Goal: Information Seeking & Learning: Learn about a topic

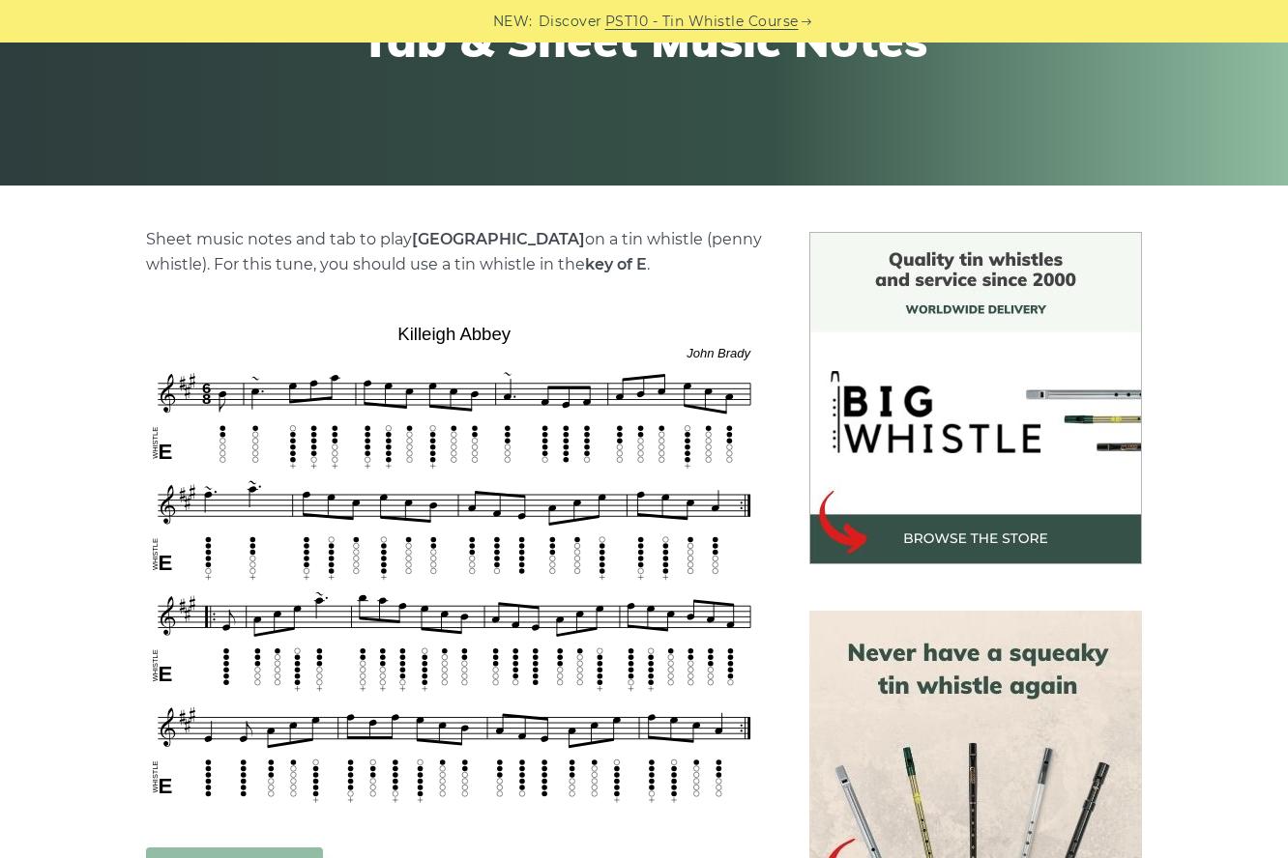
scroll to position [323, 0]
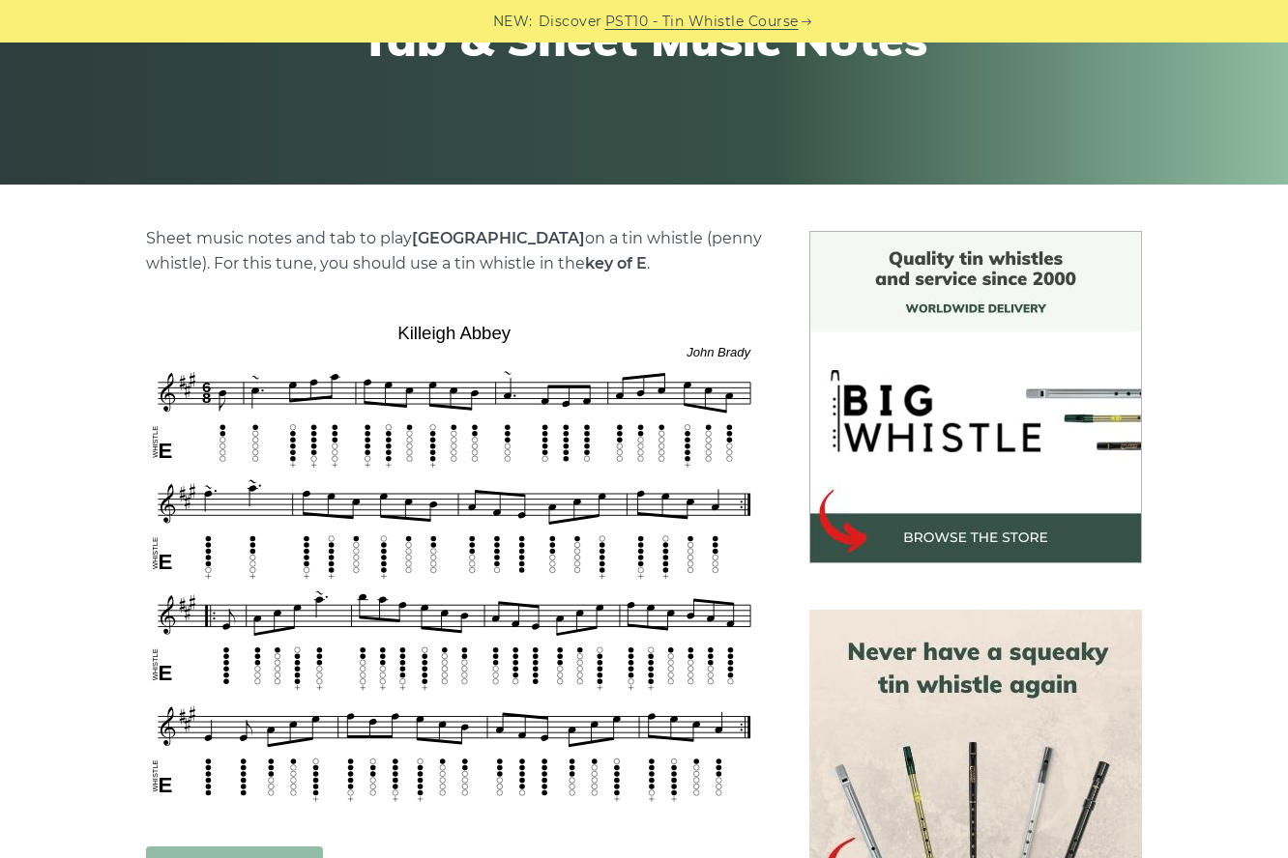
click at [58, 0] on div "NEW: Discover PST10 - Tin Whistle Course" at bounding box center [644, 21] width 1288 height 43
click at [111, 57] on div "Jigs Tabs Killeigh Abbey - Tin Whistle Tab & Sheet Music Notes" at bounding box center [643, 1] width 1183 height 264
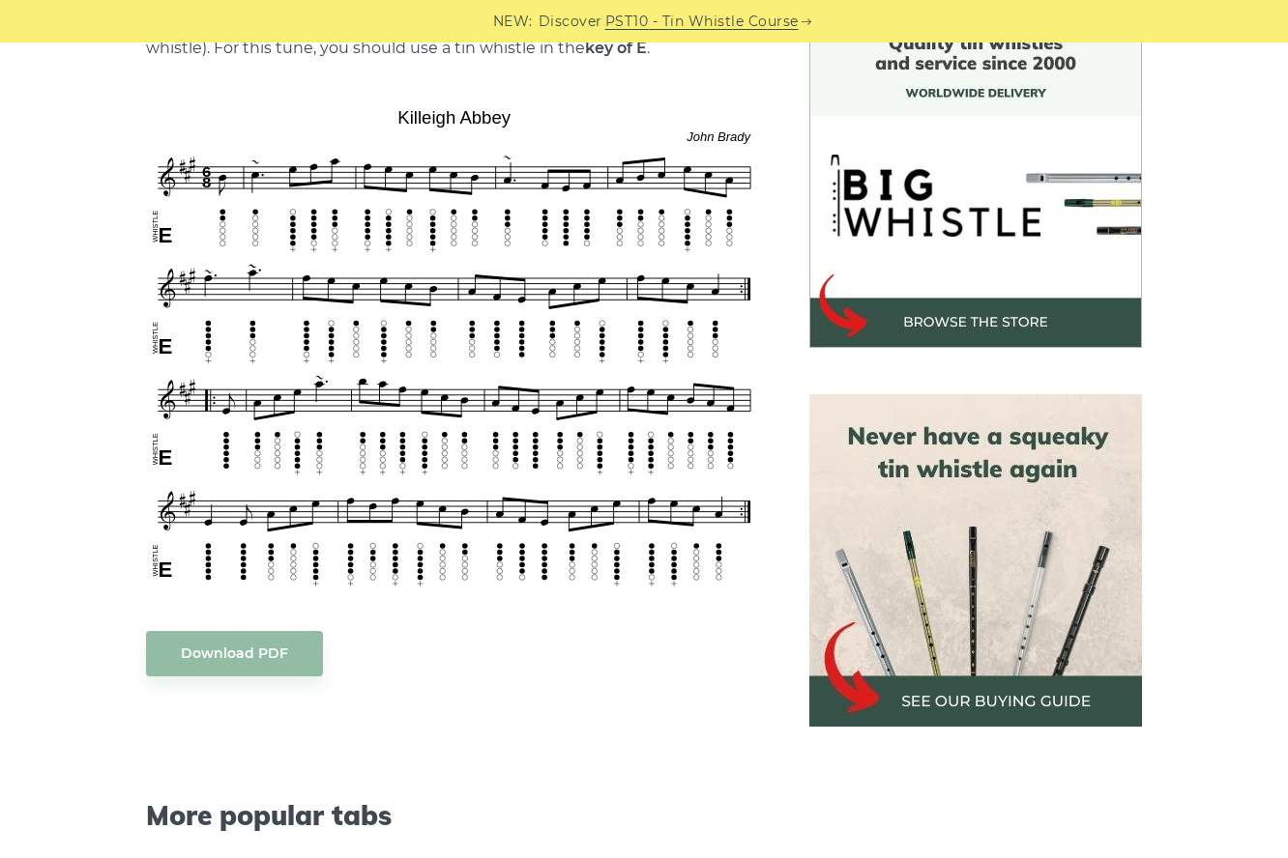
scroll to position [539, 0]
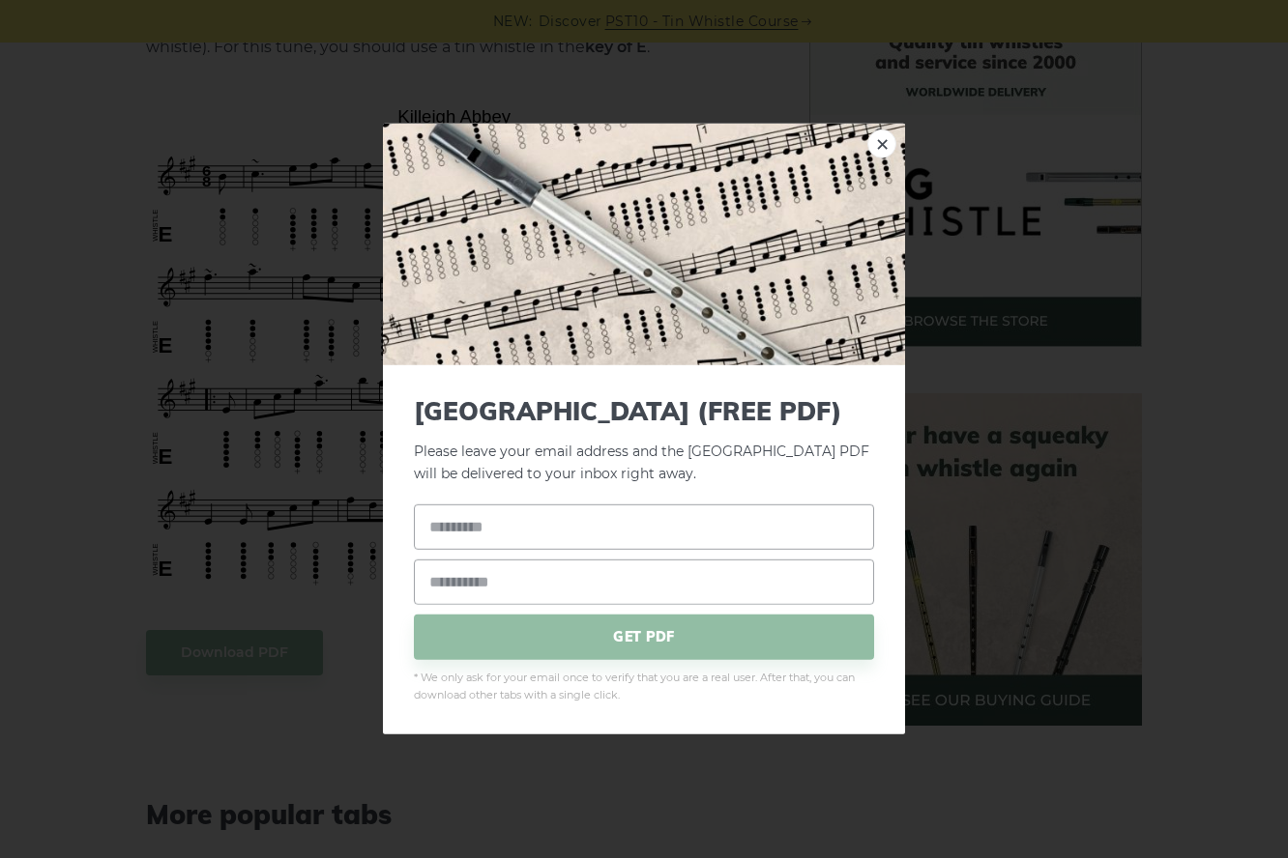
click at [329, 211] on div "× Killeigh Abbey (FREE PDF) Please leave your email address and the Killeigh Ab…" at bounding box center [644, 429] width 1288 height 858
click at [431, 125] on img at bounding box center [644, 245] width 522 height 242
click at [891, 140] on link "×" at bounding box center [881, 144] width 29 height 29
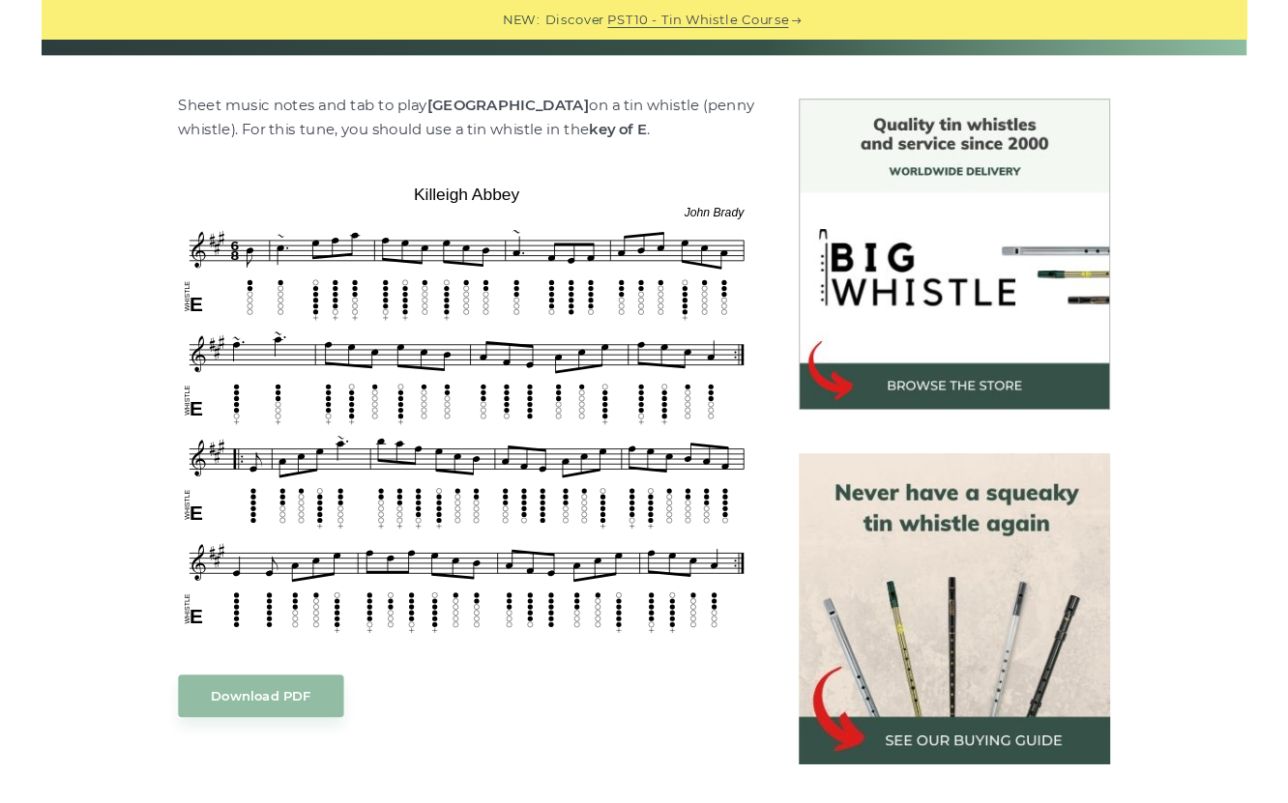
scroll to position [0, 0]
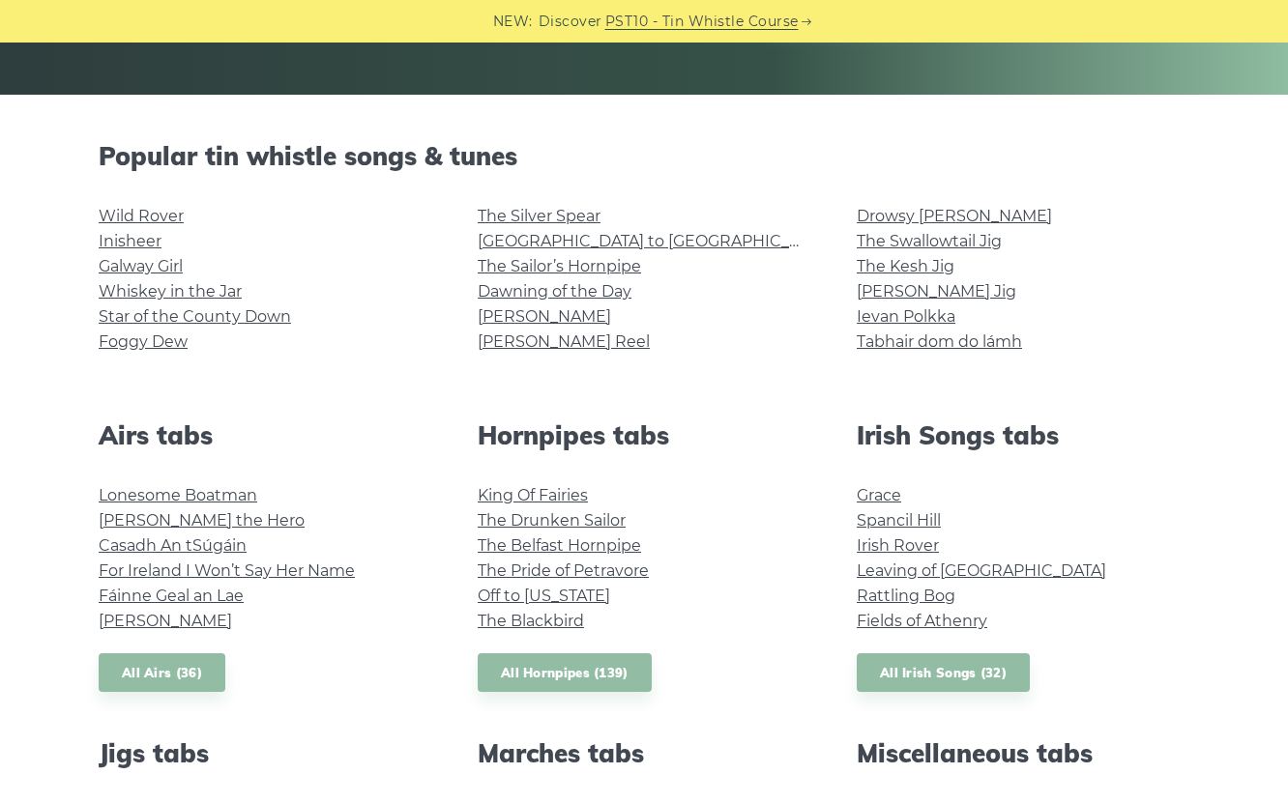
scroll to position [408, 0]
